Goal: Find specific fact: Find specific fact

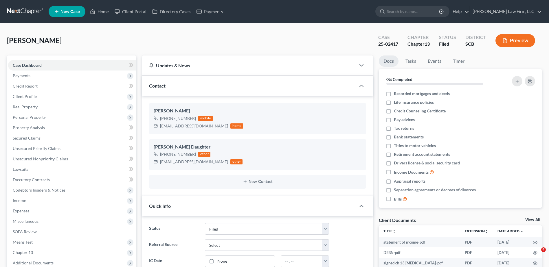
select select "2"
select select "0"
click at [429, 14] on input "search" at bounding box center [413, 11] width 53 height 11
type input "mcdonald"
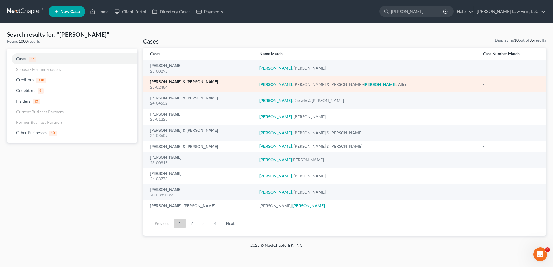
click at [191, 83] on link "[PERSON_NAME] & [PERSON_NAME]" at bounding box center [184, 82] width 68 height 4
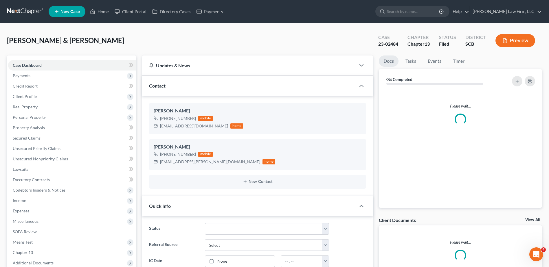
select select "0"
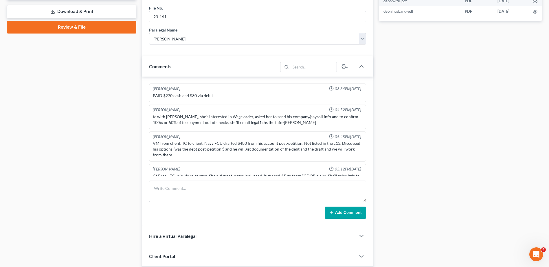
scroll to position [325, 0]
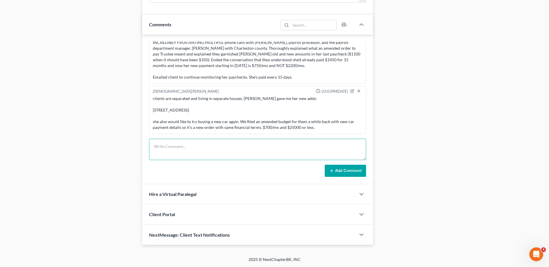
click at [172, 150] on textarea at bounding box center [257, 149] width 217 height 21
type textarea "new order to incur debt for car purchase entered by court, emailed/served clien…"
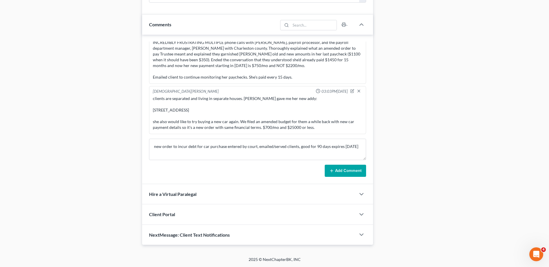
click at [337, 174] on button "Add Comment" at bounding box center [345, 171] width 41 height 12
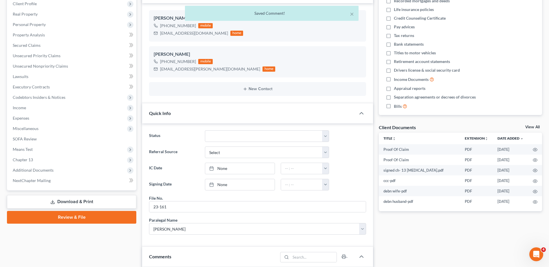
scroll to position [65, 0]
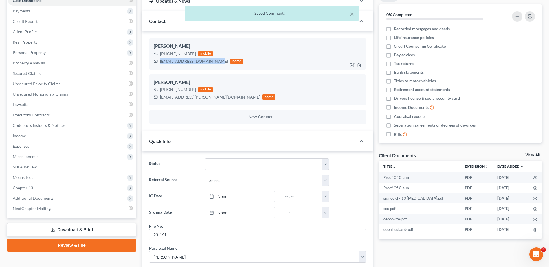
drag, startPoint x: 160, startPoint y: 60, endPoint x: 231, endPoint y: 60, distance: 71.5
click at [228, 60] on div "MCDONALDSHAWN007@GMAIL.COM" at bounding box center [194, 61] width 68 height 6
copy div "MCDONALDSHAWN007@GMAIL.COM"
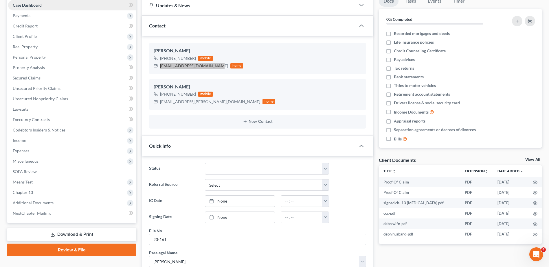
scroll to position [0, 0]
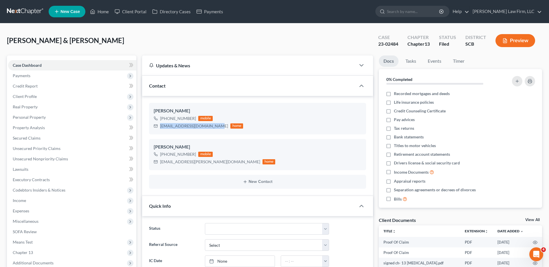
click at [23, 12] on link at bounding box center [25, 11] width 37 height 10
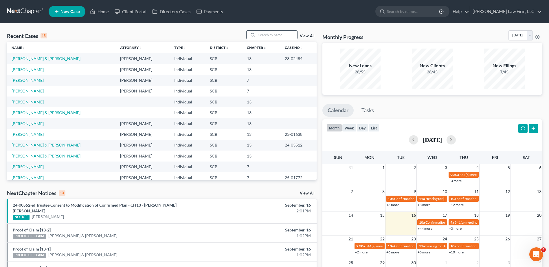
click at [281, 36] on input "search" at bounding box center [277, 35] width 40 height 8
type input "[PERSON_NAME]"
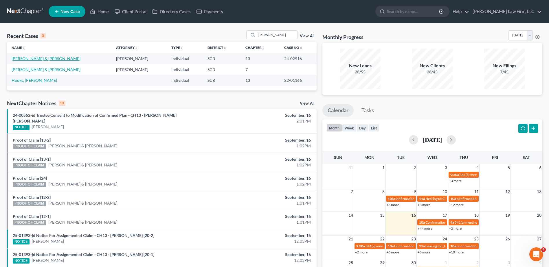
click at [25, 57] on link "[PERSON_NAME] & [PERSON_NAME]" at bounding box center [46, 58] width 69 height 5
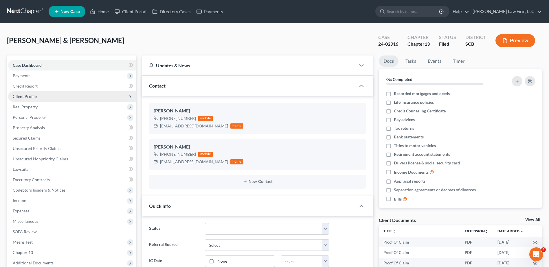
select select "0"
click at [34, 95] on span "Client Profile" at bounding box center [25, 96] width 24 height 5
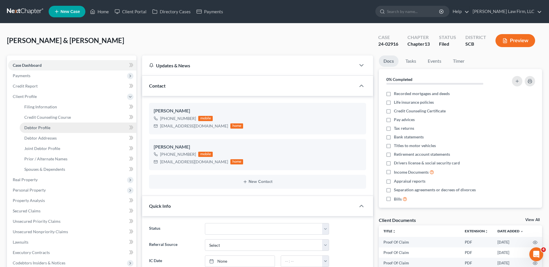
scroll to position [67, 0]
click at [47, 138] on span "Debtor Addresses" at bounding box center [40, 138] width 32 height 5
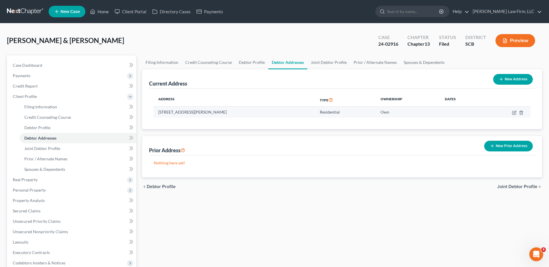
drag, startPoint x: 159, startPoint y: 113, endPoint x: 271, endPoint y: 113, distance: 112.2
click at [271, 113] on td "[STREET_ADDRESS][PERSON_NAME]" at bounding box center [234, 112] width 161 height 11
copy td "[STREET_ADDRESS][PERSON_NAME]"
